Goal: Task Accomplishment & Management: Complete application form

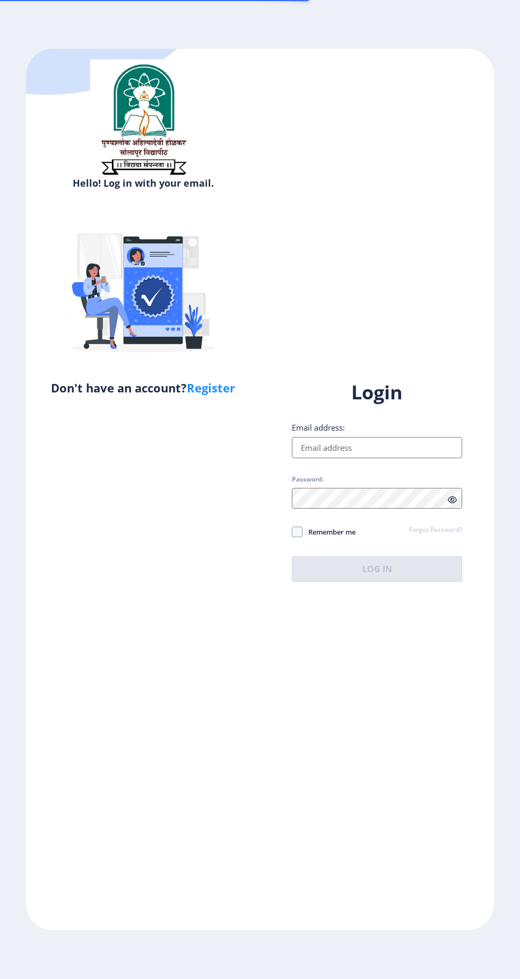
click at [382, 458] on input "Email address:" at bounding box center [377, 447] width 170 height 21
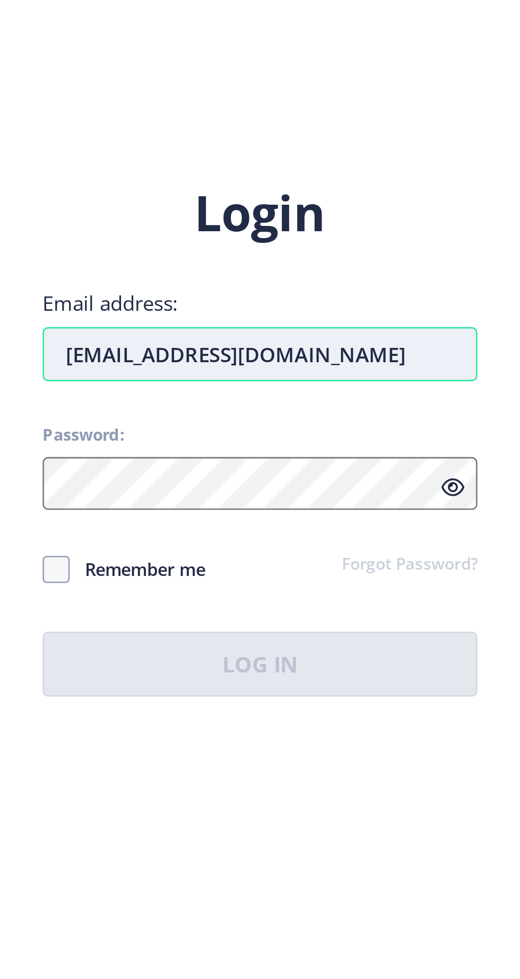
type input "[EMAIL_ADDRESS][DOMAIN_NAME]"
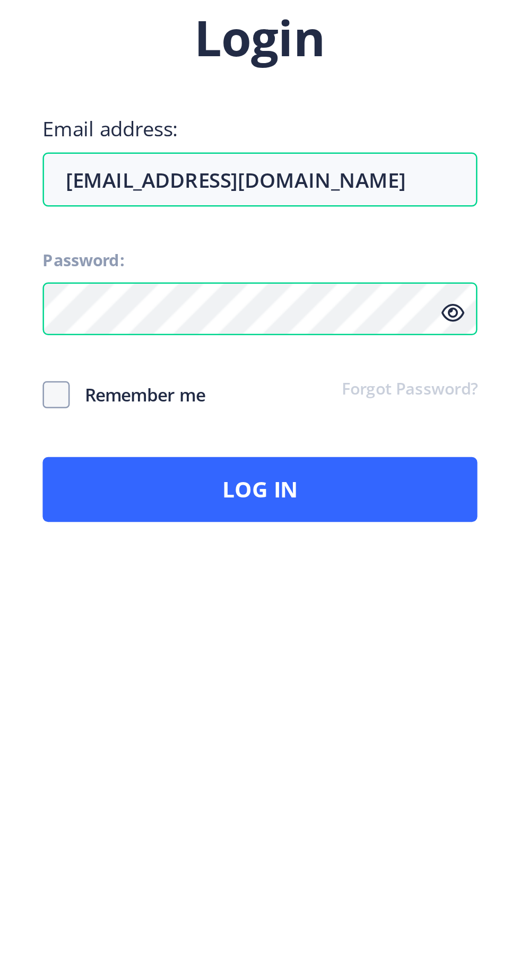
click at [341, 538] on span "Remember me" at bounding box center [328, 532] width 53 height 13
click at [292, 532] on input "Remember me" at bounding box center [292, 532] width 1 height 1
checkbox input "true"
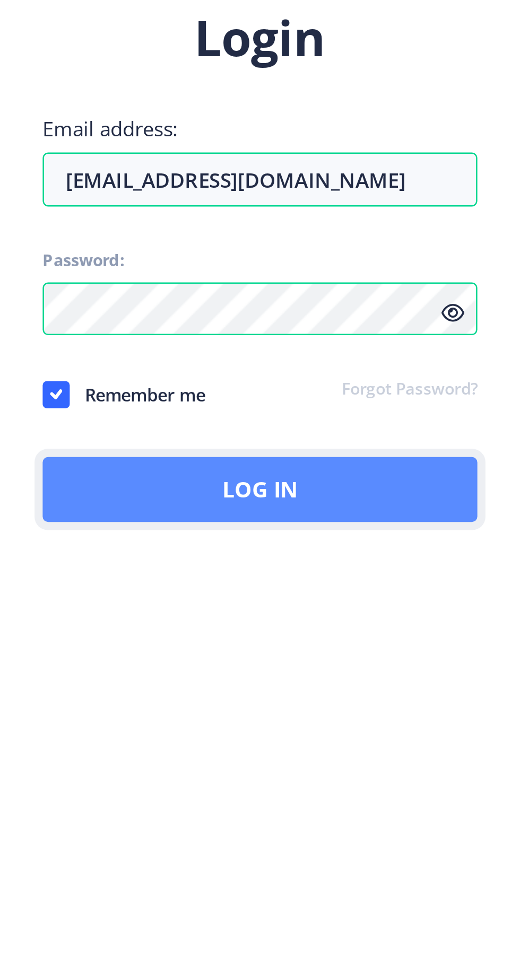
click at [427, 582] on button "Log In" at bounding box center [377, 568] width 170 height 25
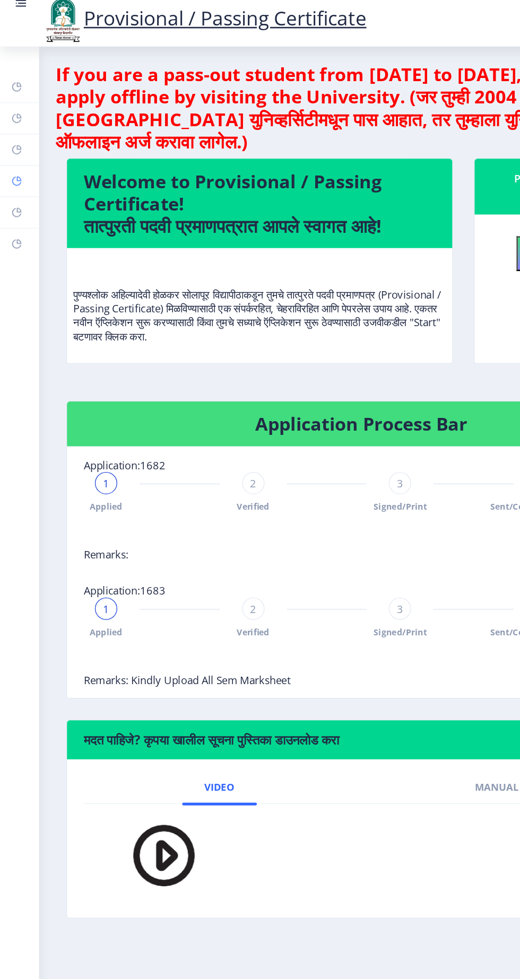
click at [17, 147] on rect at bounding box center [12, 142] width 8 height 8
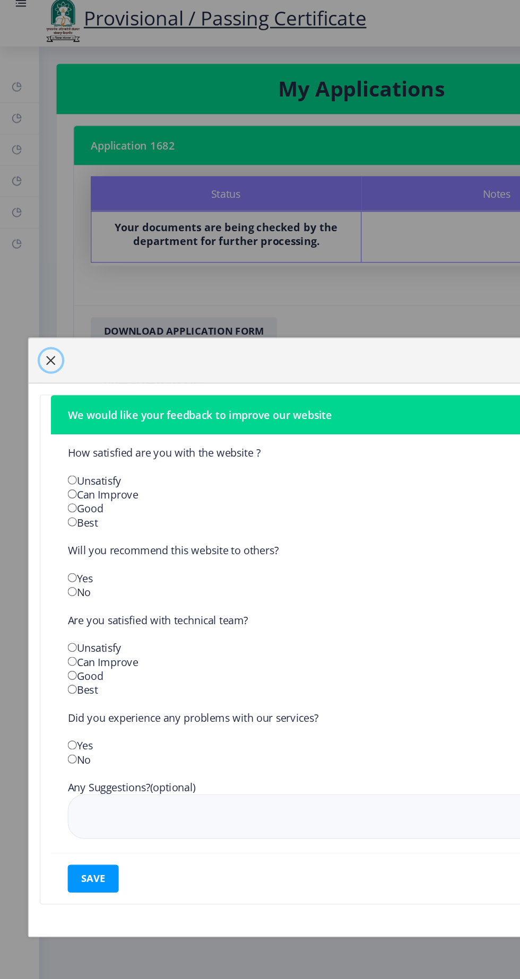
click at [47, 287] on button "button" at bounding box center [38, 278] width 17 height 17
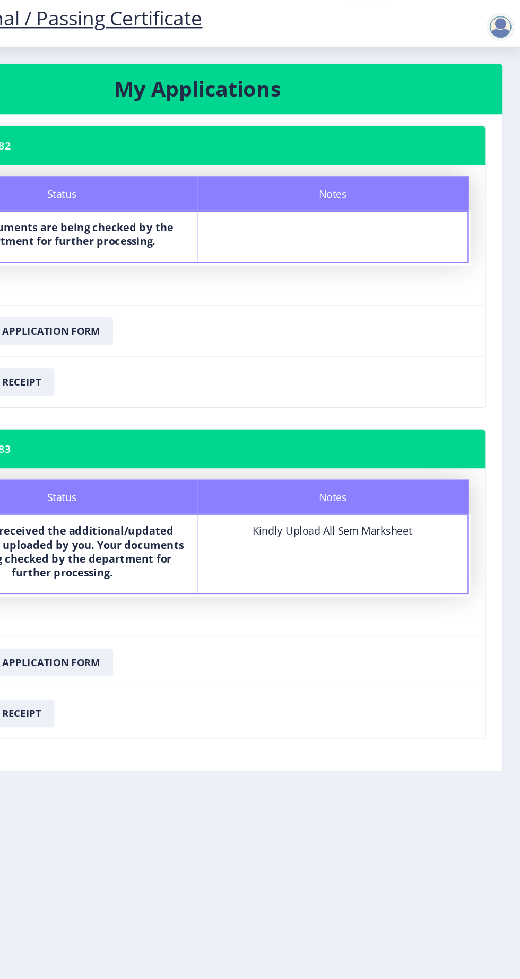
click at [500, 19] on div at bounding box center [504, 25] width 21 height 21
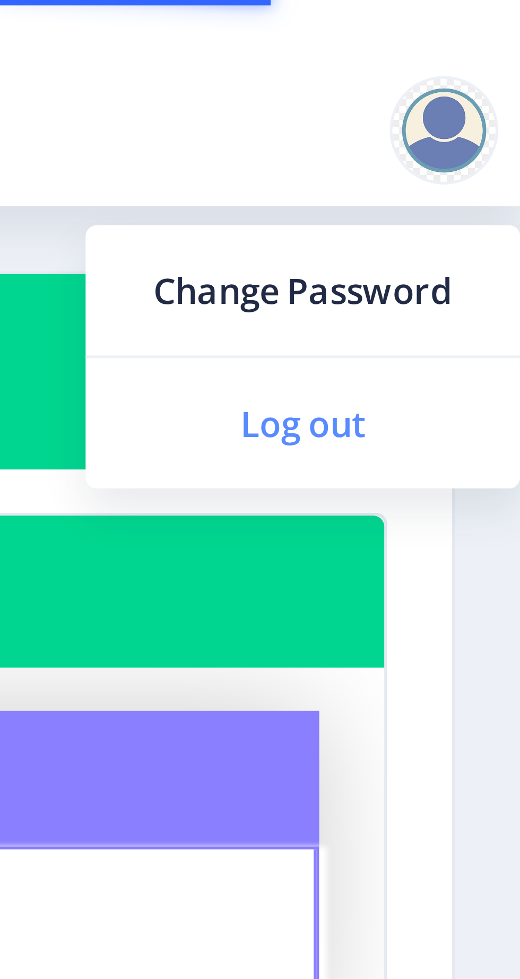
click at [481, 82] on span "Log out" at bounding box center [477, 82] width 68 height 13
